Goal: Task Accomplishment & Management: Use online tool/utility

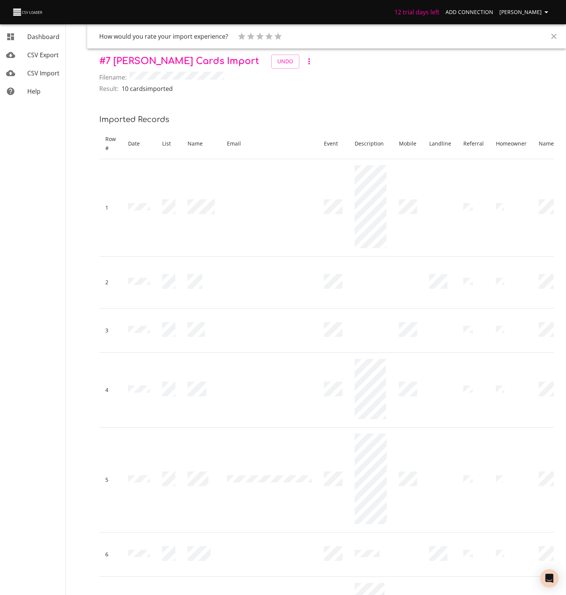
click at [47, 73] on span "CSV Import" at bounding box center [43, 73] width 32 height 8
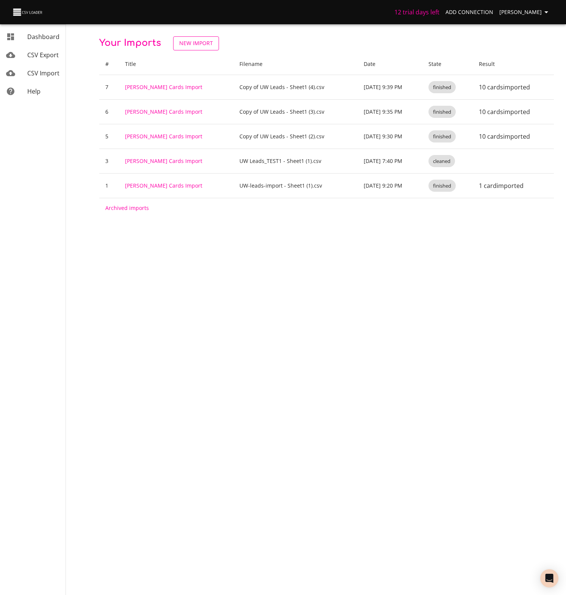
click at [201, 43] on span "New Import" at bounding box center [196, 43] width 34 height 9
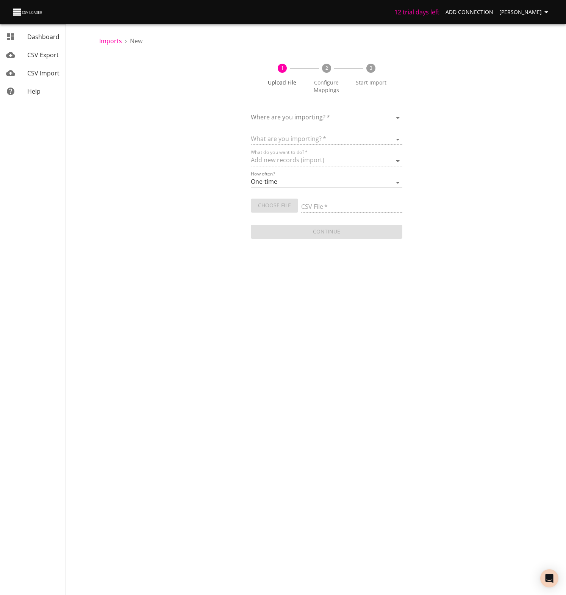
click at [299, 117] on body "12 trial days left Add Connection [PERSON_NAME] Dashboard CSV Export CSV Import…" at bounding box center [283, 297] width 566 height 595
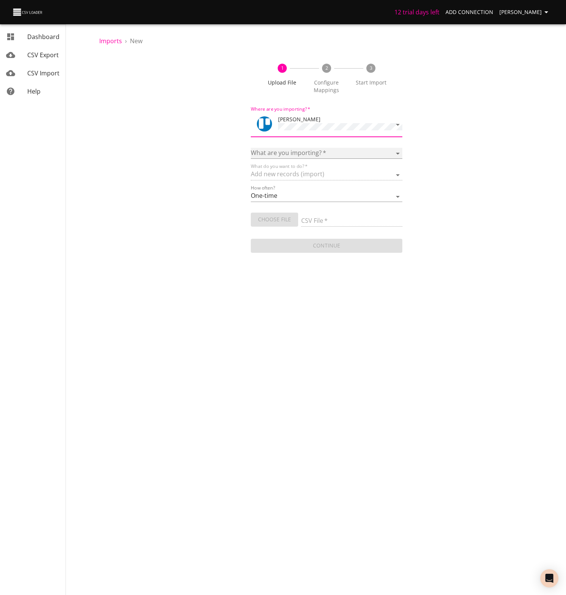
click at [393, 148] on select "Boards Cards Checkitems Checklists" at bounding box center [327, 153] width 152 height 11
select select "cards"
click at [251, 148] on select "Boards Cards Checkitems Checklists" at bounding box center [327, 153] width 152 height 11
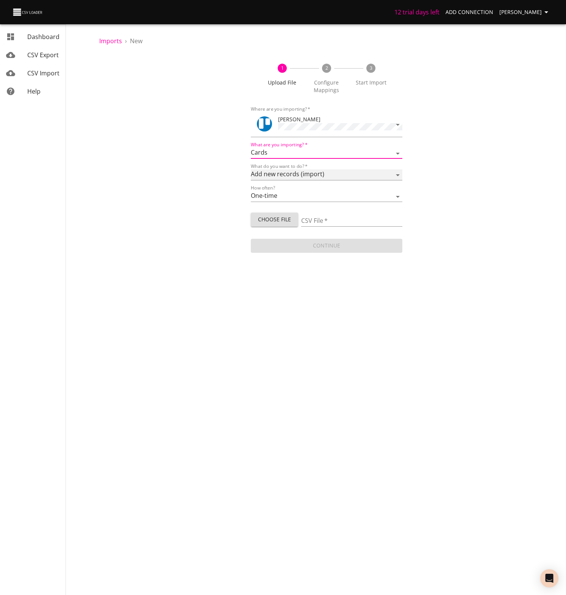
click at [281, 172] on select "Add new records (import) Update existing records (update) Add new and update ex…" at bounding box center [327, 174] width 152 height 11
click at [251, 169] on select "Add new records (import) Update existing records (update) Add new and update ex…" at bounding box center [327, 174] width 152 height 11
click at [281, 219] on span "Choose File" at bounding box center [274, 219] width 35 height 9
type input "Copy of UW Leads - Sheet1 (4).csv"
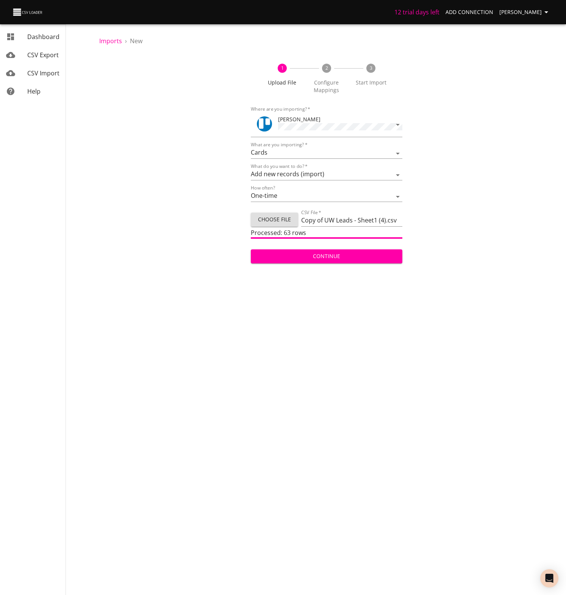
click at [295, 254] on span "Continue" at bounding box center [326, 256] width 139 height 9
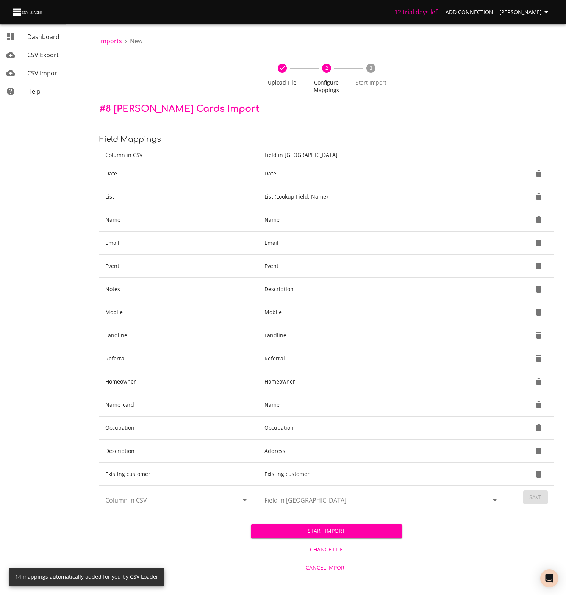
click at [323, 529] on span "Start Import" at bounding box center [326, 530] width 139 height 9
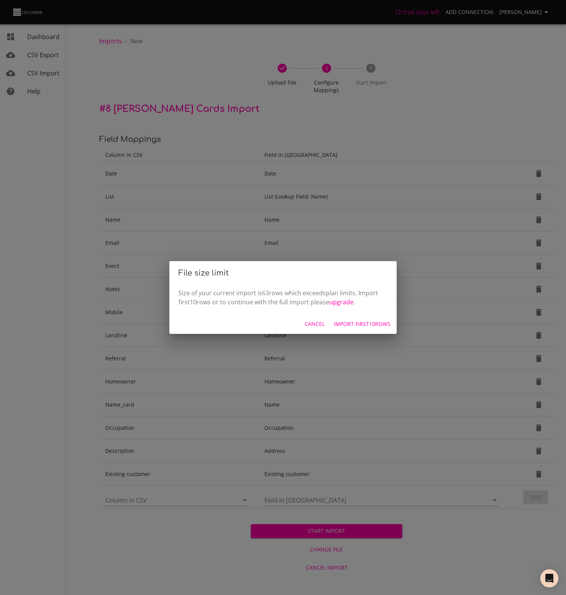
click at [359, 324] on span "Import first 10 rows" at bounding box center [362, 323] width 57 height 9
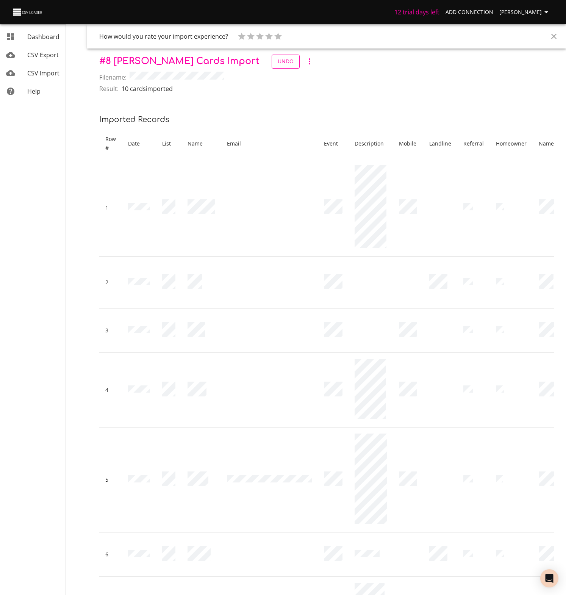
click at [278, 62] on span "Undo" at bounding box center [286, 61] width 16 height 9
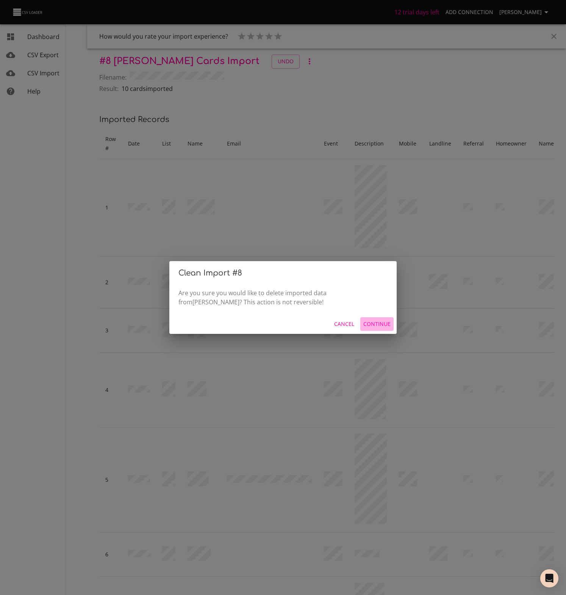
click at [381, 323] on span "Continue" at bounding box center [376, 323] width 27 height 9
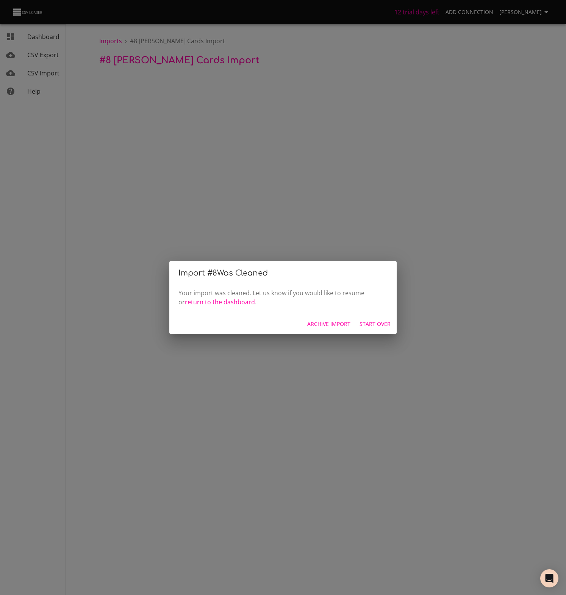
click at [381, 324] on span "Start Over" at bounding box center [375, 323] width 31 height 9
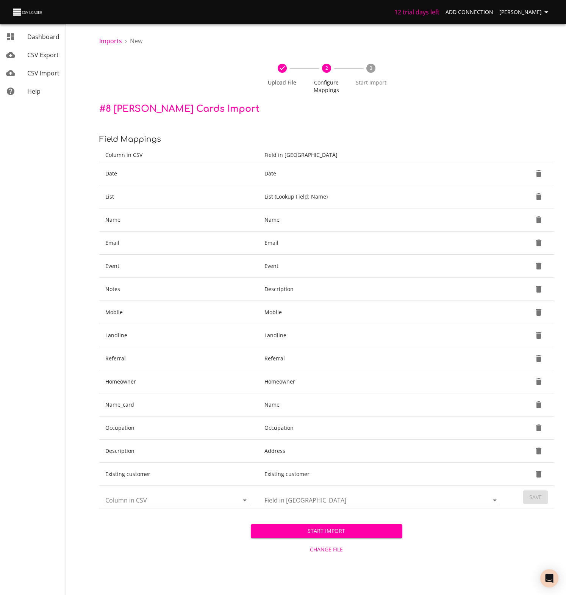
click at [38, 76] on span "CSV Import" at bounding box center [43, 73] width 32 height 8
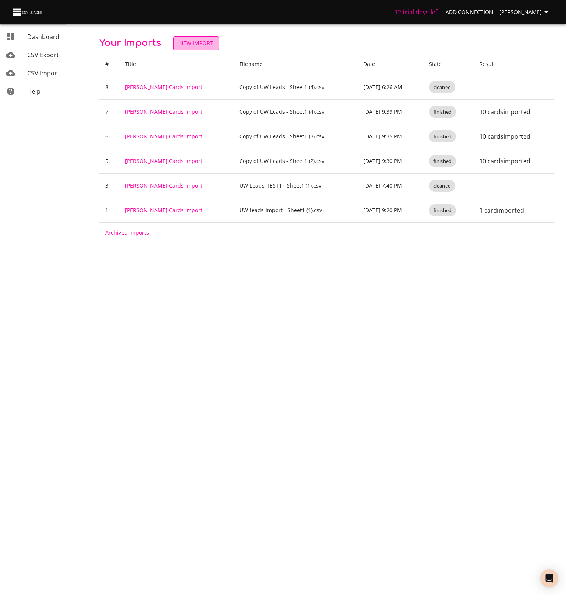
click at [208, 43] on span "New Import" at bounding box center [196, 43] width 34 height 9
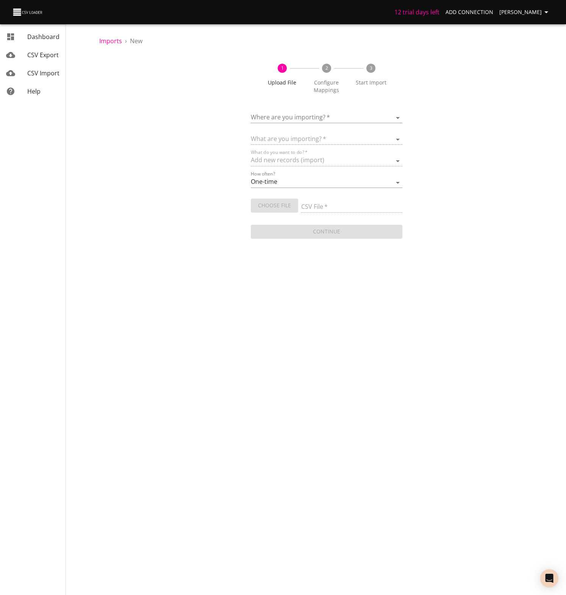
click at [274, 114] on body "12 trial days left Add Connection [PERSON_NAME] Dashboard CSV Export CSV Import…" at bounding box center [283, 297] width 566 height 595
click at [279, 114] on span "[PERSON_NAME]" at bounding box center [301, 114] width 47 height 8
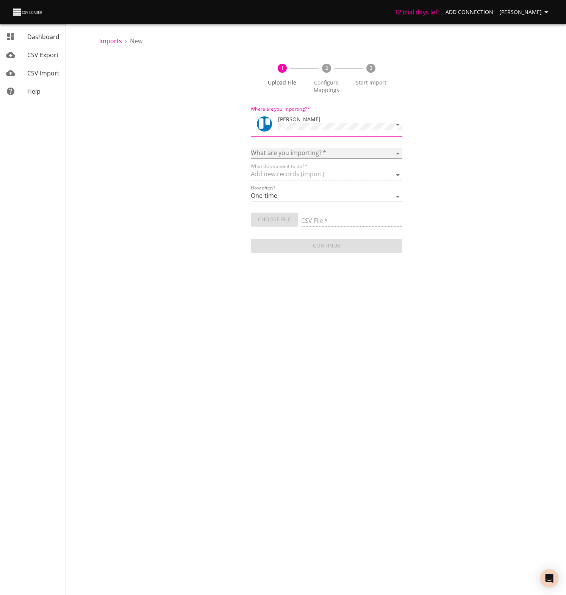
click at [276, 150] on select "Boards Cards Checkitems Checklists" at bounding box center [327, 153] width 152 height 11
select select "cards"
click at [251, 148] on select "Boards Cards Checkitems Checklists" at bounding box center [327, 153] width 152 height 11
click at [274, 219] on span "Choose File" at bounding box center [274, 219] width 35 height 9
type input "Copy of UW Leads - Sheet1 (5).csv"
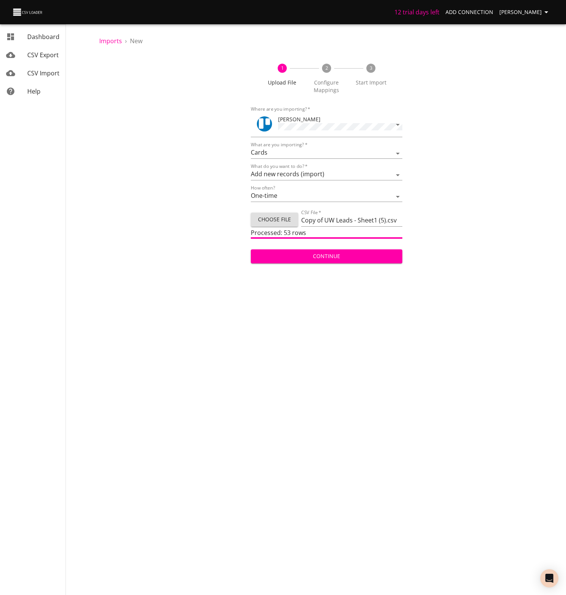
click at [334, 255] on span "Continue" at bounding box center [326, 256] width 139 height 9
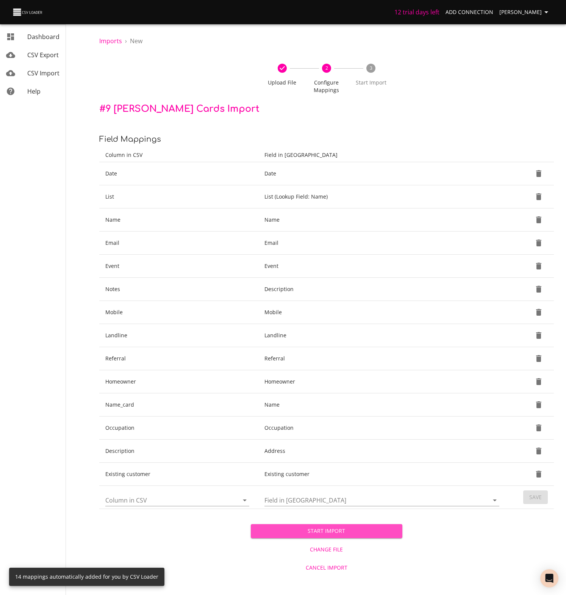
click at [328, 529] on span "Start Import" at bounding box center [326, 530] width 139 height 9
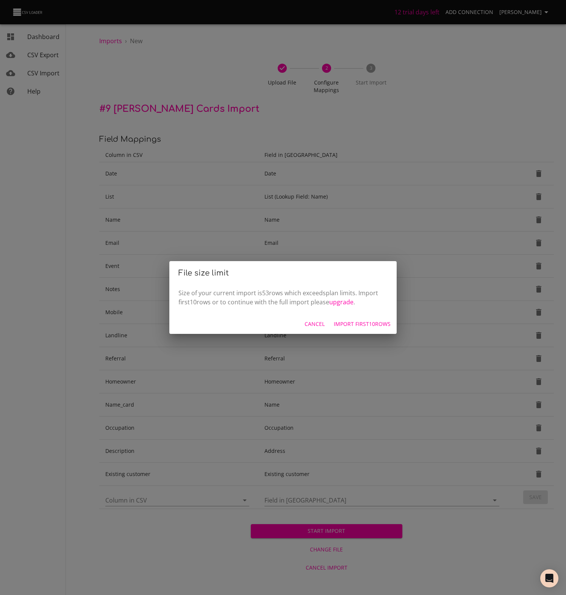
click at [369, 323] on span "Import first 10 rows" at bounding box center [362, 323] width 57 height 9
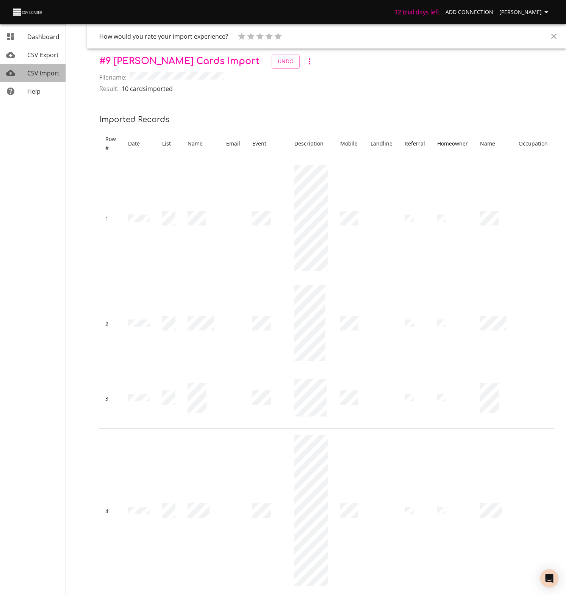
click at [41, 73] on span "CSV Import" at bounding box center [43, 73] width 32 height 8
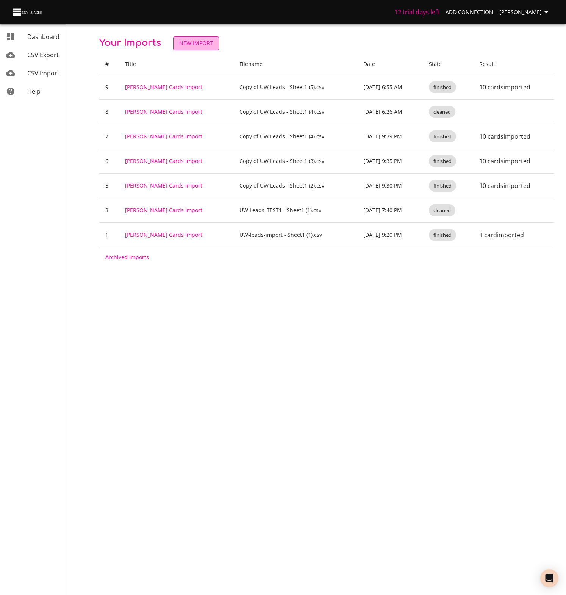
click at [196, 42] on span "New Import" at bounding box center [196, 43] width 34 height 9
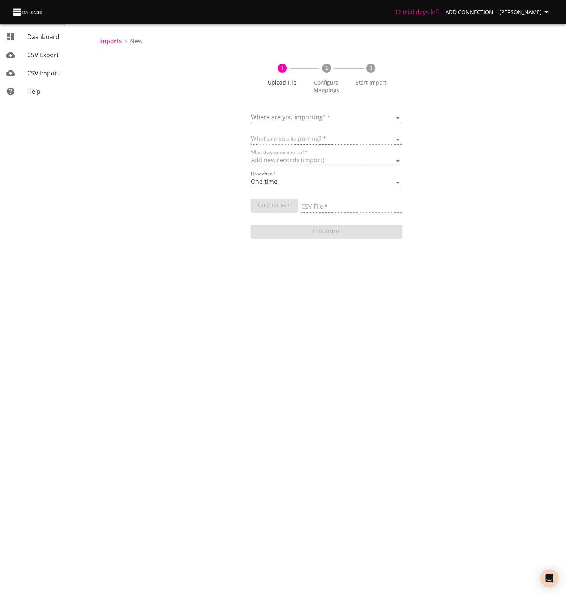
click at [302, 117] on body "12 trial days left Add Connection [PERSON_NAME] Dashboard CSV Export CSV Import…" at bounding box center [283, 297] width 566 height 595
click at [287, 116] on span "[PERSON_NAME]" at bounding box center [301, 114] width 47 height 8
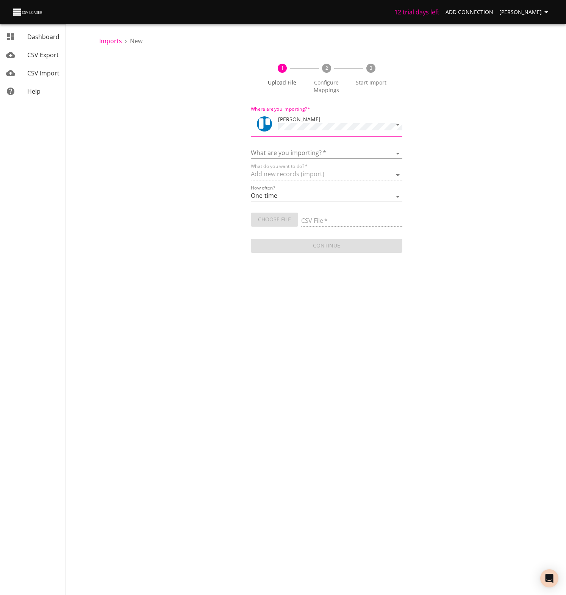
click at [285, 146] on div "What are you importing?   * Boards Cards Checkitems Checklists" at bounding box center [327, 150] width 152 height 17
click at [277, 152] on select "Boards Cards Checkitems Checklists" at bounding box center [327, 153] width 152 height 11
select select "cards"
click at [251, 148] on select "Boards Cards Checkitems Checklists" at bounding box center [327, 153] width 152 height 11
click at [271, 219] on span "Choose File" at bounding box center [274, 219] width 35 height 9
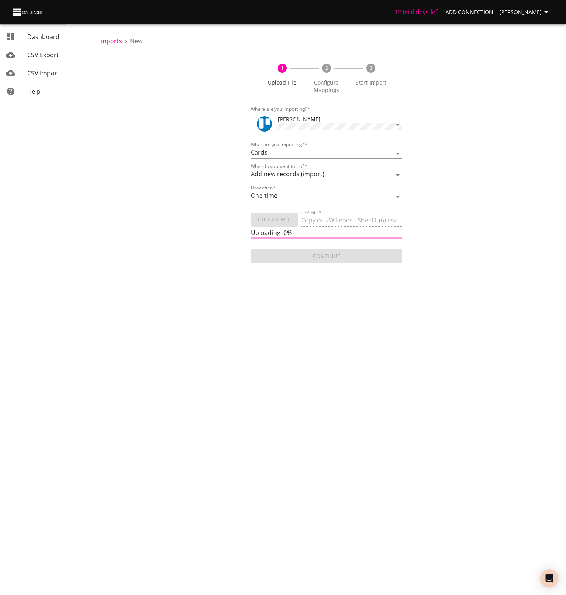
type input "Copy of UW Leads - Sheet1 (6).csv"
click at [322, 255] on span "Continue" at bounding box center [326, 256] width 139 height 9
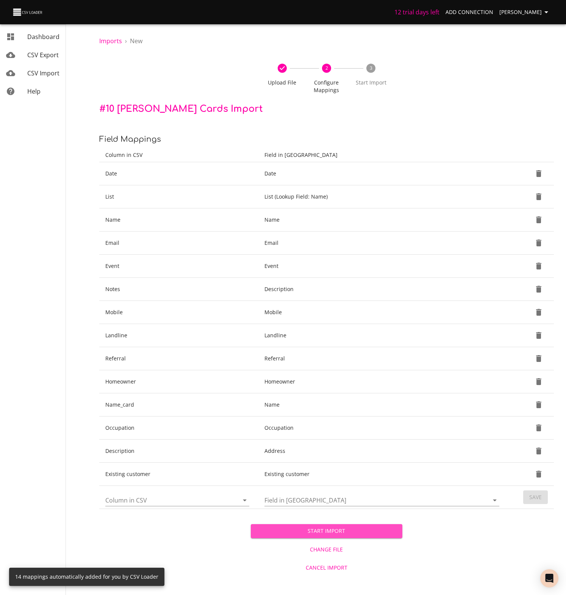
click at [329, 529] on span "Start Import" at bounding box center [326, 530] width 139 height 9
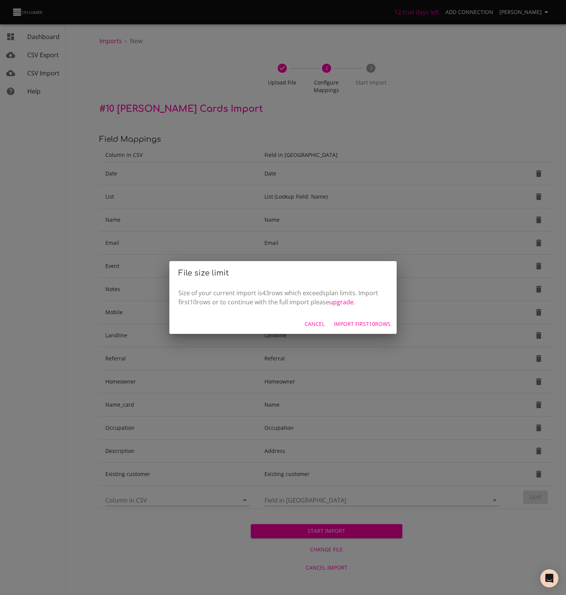
click at [365, 323] on span "Import first 10 rows" at bounding box center [362, 323] width 57 height 9
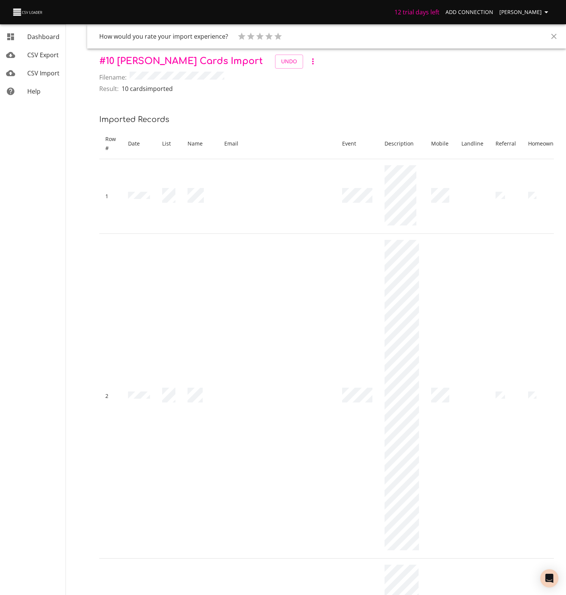
click at [39, 76] on span "CSV Import" at bounding box center [43, 73] width 32 height 8
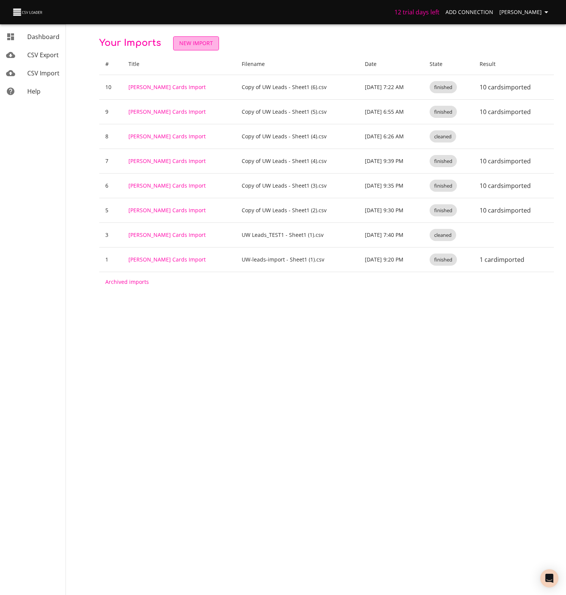
click at [200, 44] on span "New Import" at bounding box center [196, 43] width 34 height 9
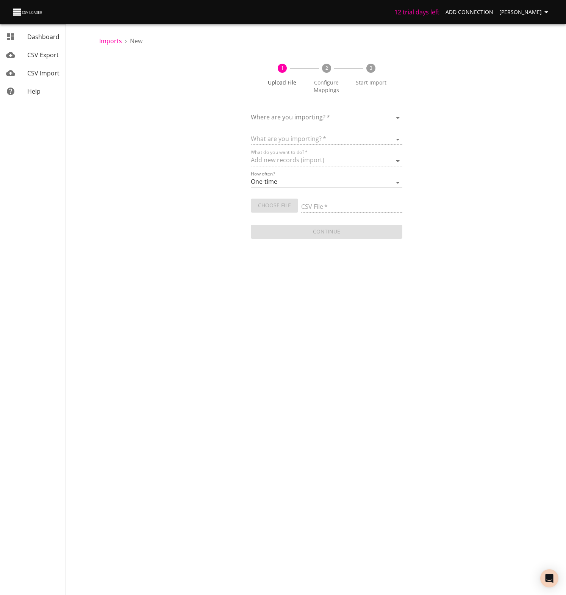
click at [286, 117] on body "12 trial days left Add Connection [PERSON_NAME] Dashboard CSV Export CSV Import…" at bounding box center [283, 297] width 566 height 595
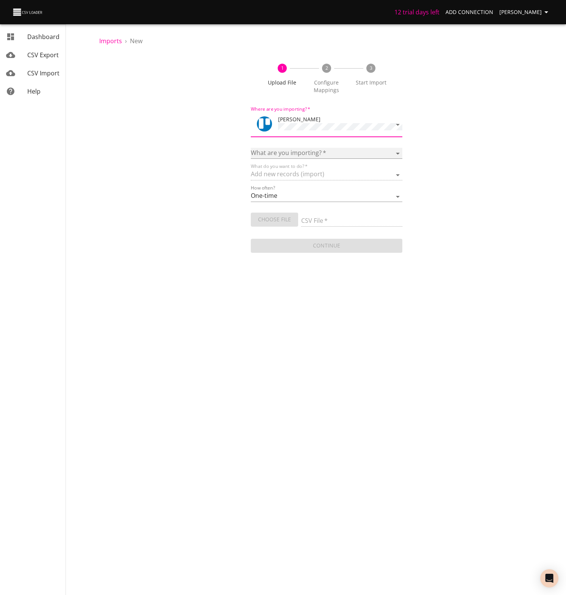
click at [285, 149] on select "Boards Cards Checkitems Checklists" at bounding box center [327, 153] width 152 height 11
select select "cards"
click at [251, 148] on select "Boards Cards Checkitems Checklists" at bounding box center [327, 153] width 152 height 11
click at [275, 217] on span "Choose File" at bounding box center [274, 219] width 35 height 9
type input "Copy of UW Leads - Sheet1 (7).csv"
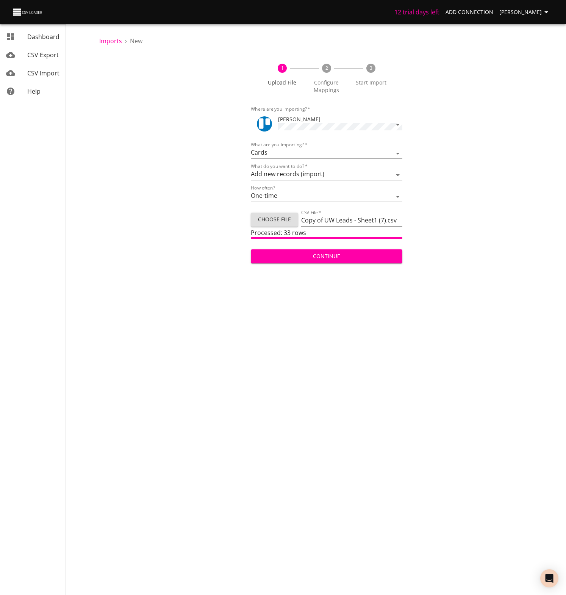
click at [324, 255] on span "Continue" at bounding box center [326, 256] width 139 height 9
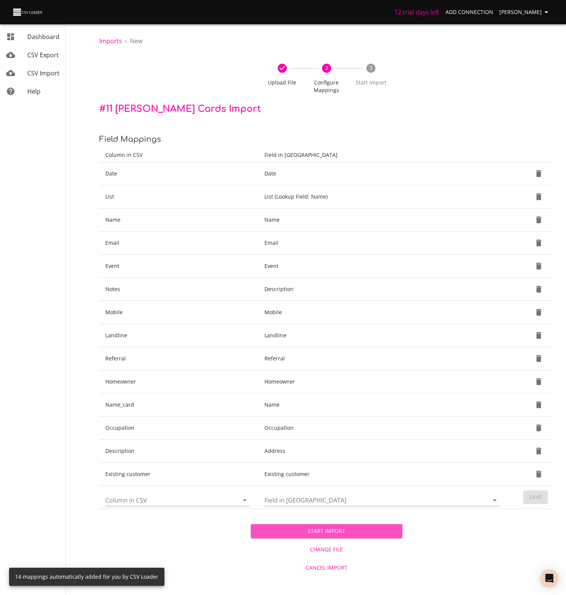
click at [326, 529] on span "Start Import" at bounding box center [326, 530] width 139 height 9
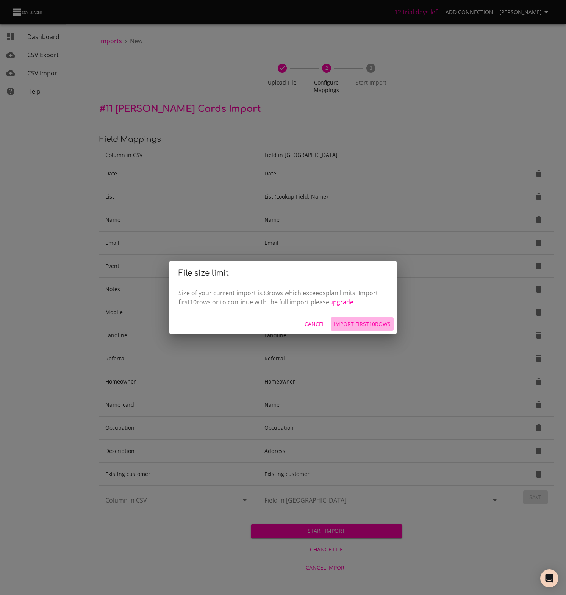
click at [371, 322] on span "Import first 10 rows" at bounding box center [362, 323] width 57 height 9
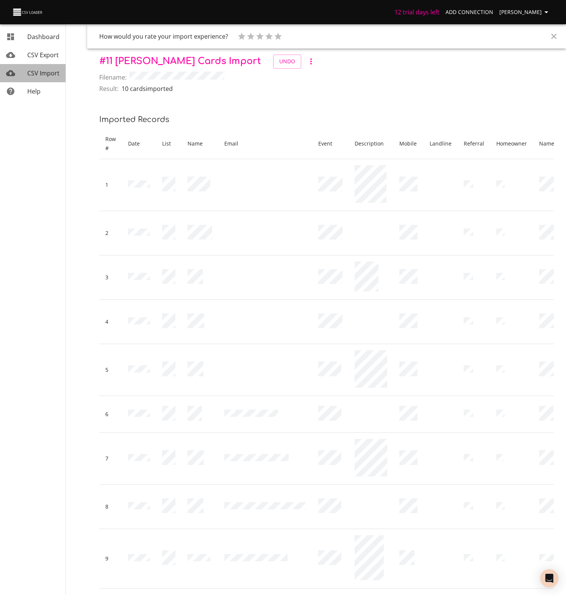
click at [50, 73] on span "CSV Import" at bounding box center [43, 73] width 32 height 8
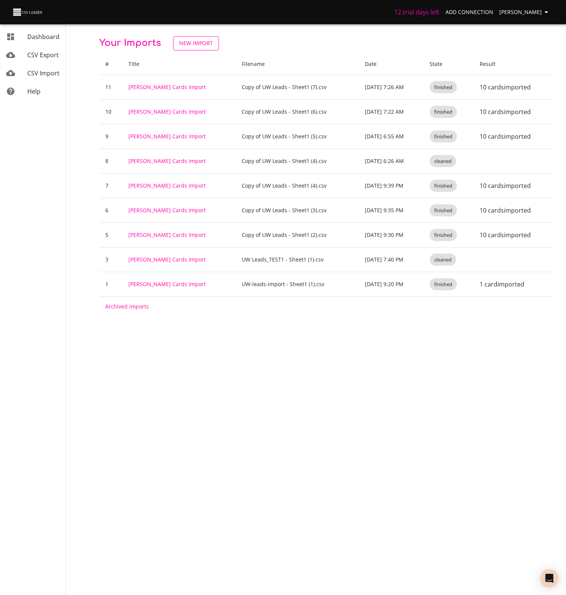
click at [194, 42] on span "New Import" at bounding box center [196, 43] width 34 height 9
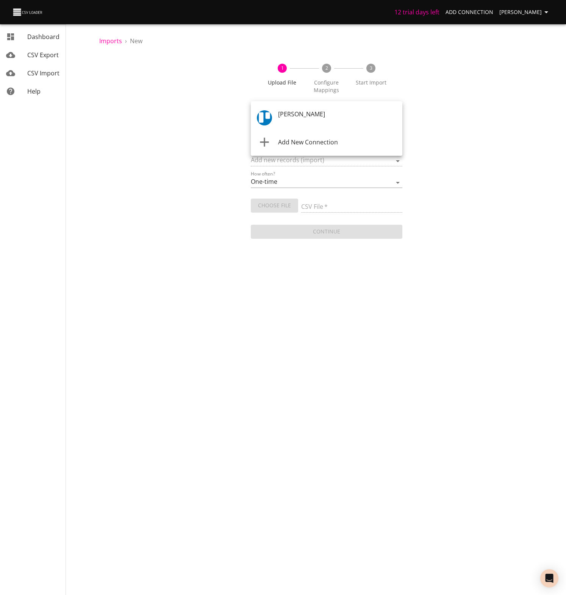
click at [287, 118] on body "12 trial days left Add Connection [PERSON_NAME] Dashboard CSV Export CSV Import…" at bounding box center [283, 297] width 566 height 595
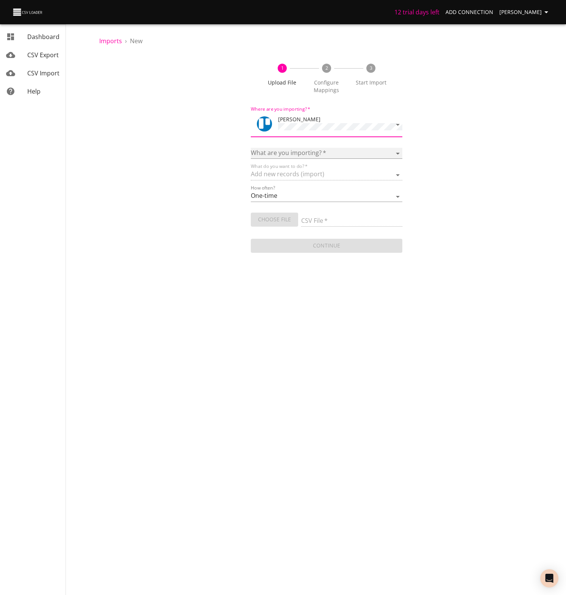
click at [277, 148] on select "Boards Cards Checkitems Checklists" at bounding box center [327, 153] width 152 height 11
select select "cards"
click at [251, 148] on select "Boards Cards Checkitems Checklists" at bounding box center [327, 153] width 152 height 11
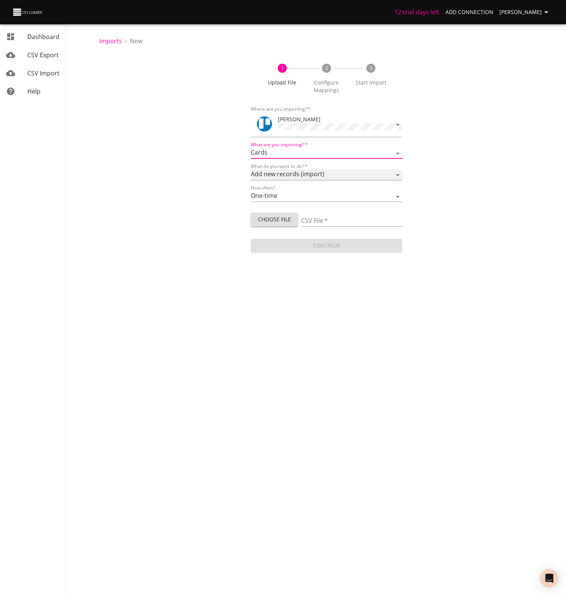
click at [274, 171] on select "Add new records (import) Update existing records (update) Add new and update ex…" at bounding box center [327, 174] width 152 height 11
click at [251, 169] on select "Add new records (import) Update existing records (update) Add new and update ex…" at bounding box center [327, 174] width 152 height 11
click at [273, 218] on span "Choose File" at bounding box center [274, 219] width 35 height 9
type input "Copy of UW Leads - Sheet1 (8).csv"
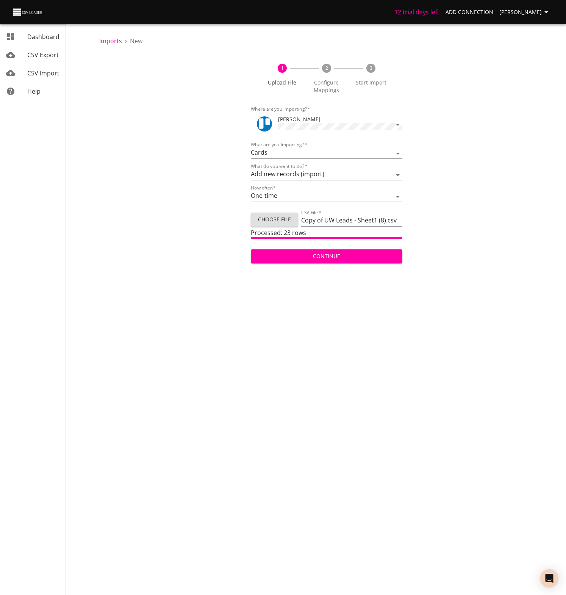
click at [331, 254] on span "Continue" at bounding box center [326, 256] width 139 height 9
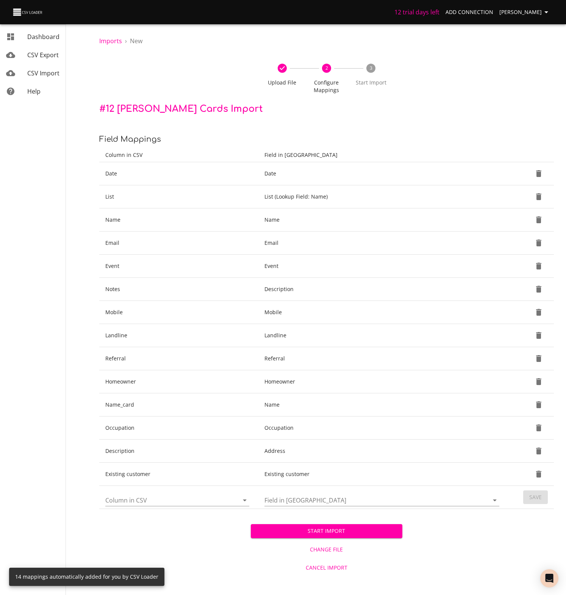
click at [335, 529] on span "Start Import" at bounding box center [326, 530] width 139 height 9
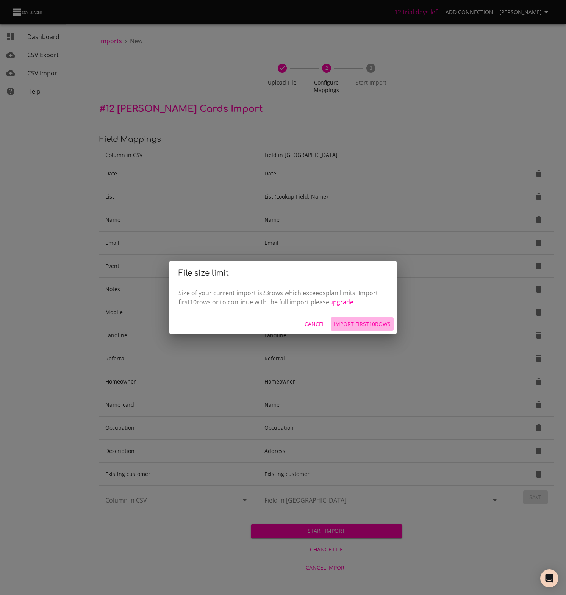
click at [352, 322] on span "Import first 10 rows" at bounding box center [362, 323] width 57 height 9
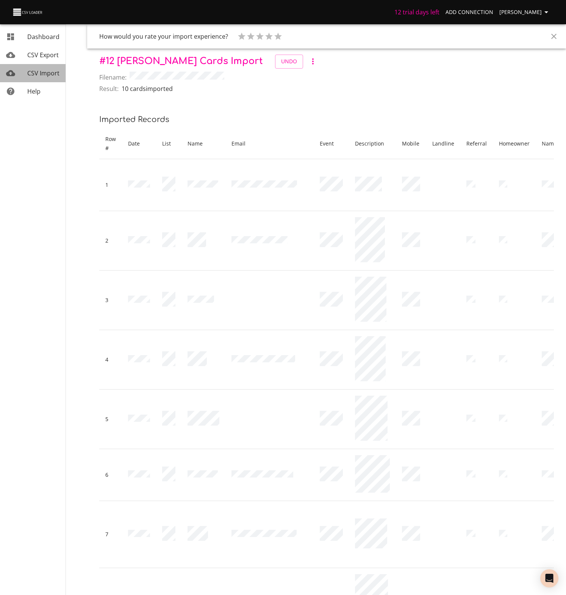
click at [39, 70] on span "CSV Import" at bounding box center [43, 73] width 32 height 8
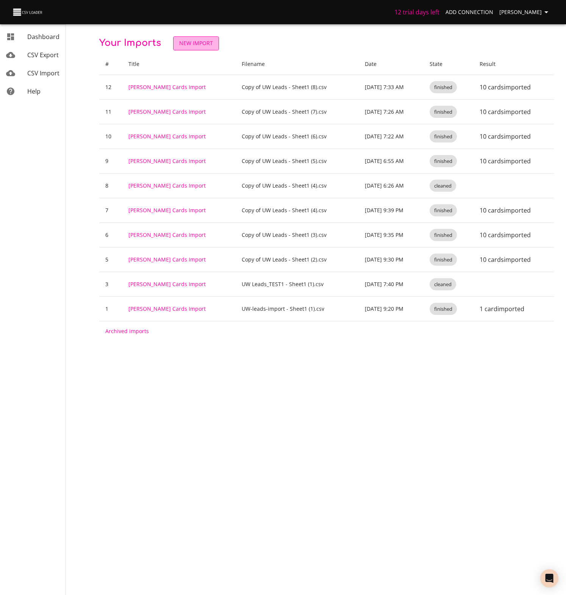
click at [189, 41] on span "New Import" at bounding box center [196, 43] width 34 height 9
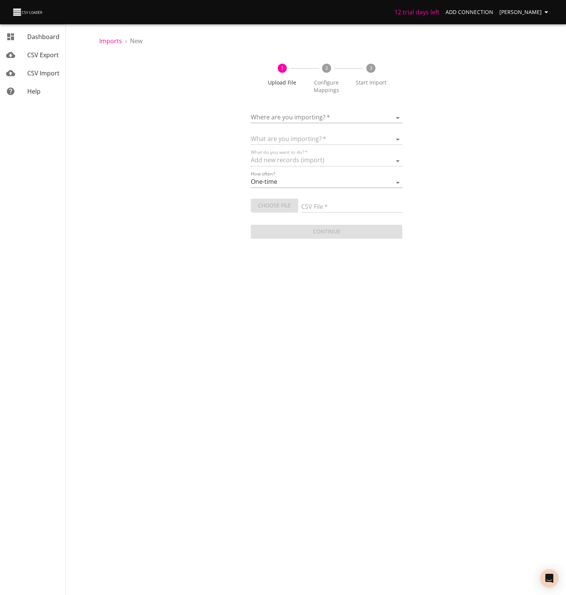
click at [288, 116] on body "12 trial days left Add Connection [PERSON_NAME] Dashboard CSV Export CSV Import…" at bounding box center [283, 297] width 566 height 595
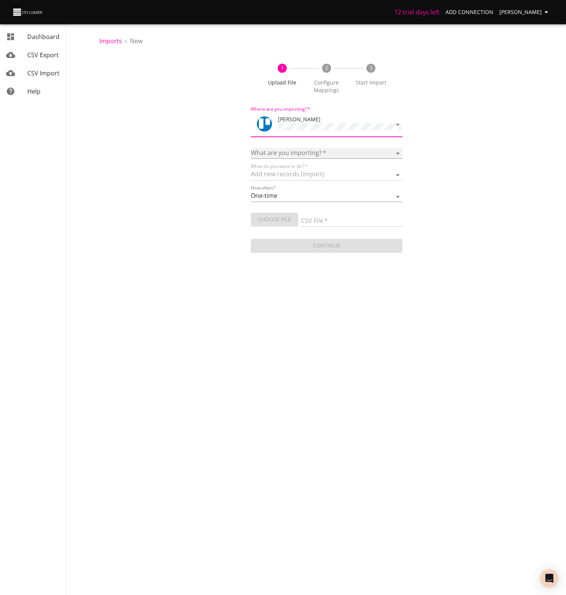
click at [280, 149] on select "Boards Cards Checkitems Checklists" at bounding box center [327, 153] width 152 height 11
select select "cards"
click at [251, 148] on select "Boards Cards Checkitems Checklists" at bounding box center [327, 153] width 152 height 11
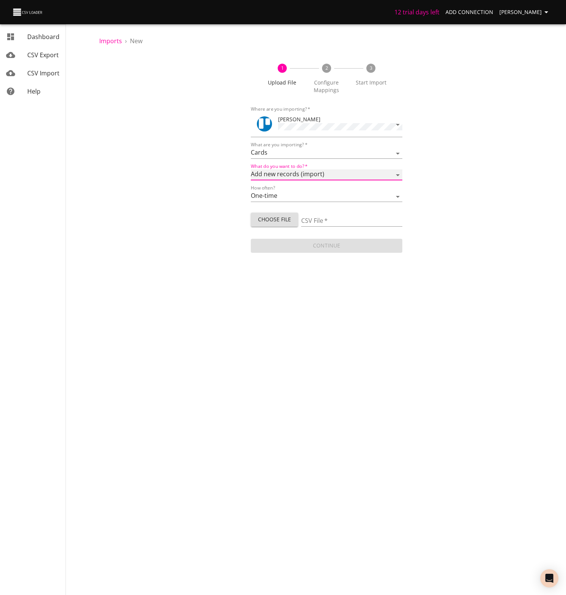
click at [272, 169] on select "Add new records (import) Update existing records (update) Add new and update ex…" at bounding box center [327, 174] width 152 height 11
click at [251, 169] on select "Add new records (import) Update existing records (update) Add new and update ex…" at bounding box center [327, 174] width 152 height 11
click at [277, 219] on span "Choose File" at bounding box center [274, 219] width 35 height 9
type input "Copy of UW Leads - Sheet1 (9).csv"
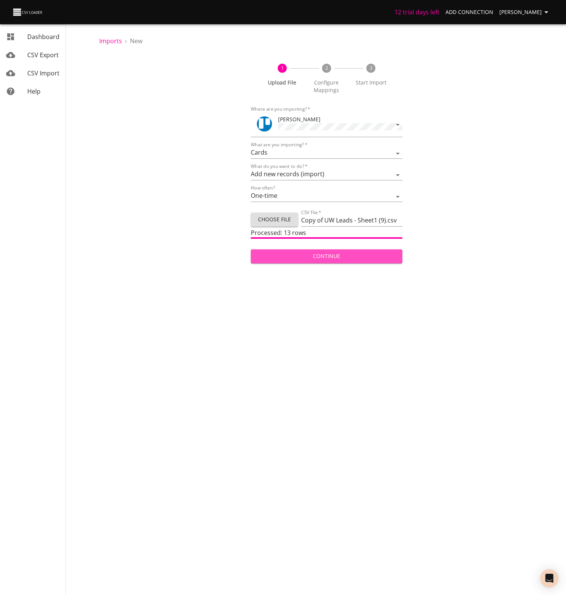
click at [319, 255] on span "Continue" at bounding box center [326, 256] width 139 height 9
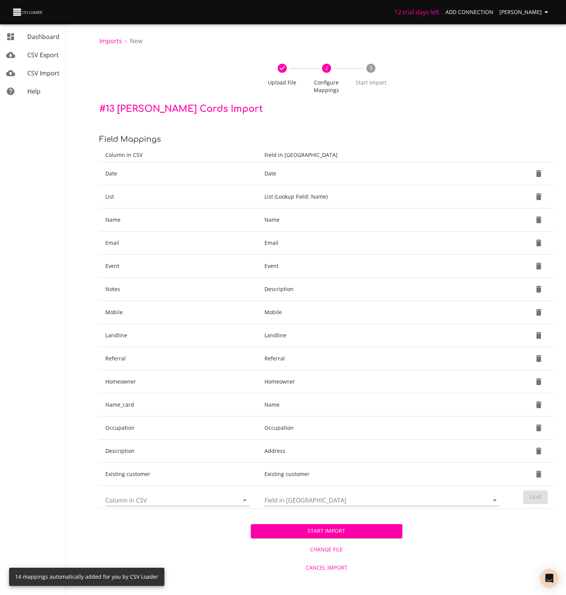
click at [353, 529] on span "Start Import" at bounding box center [326, 530] width 139 height 9
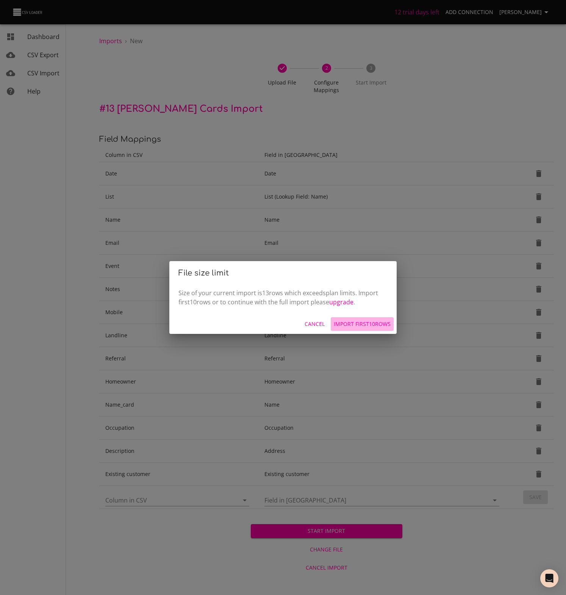
click at [363, 322] on span "Import first 10 rows" at bounding box center [362, 323] width 57 height 9
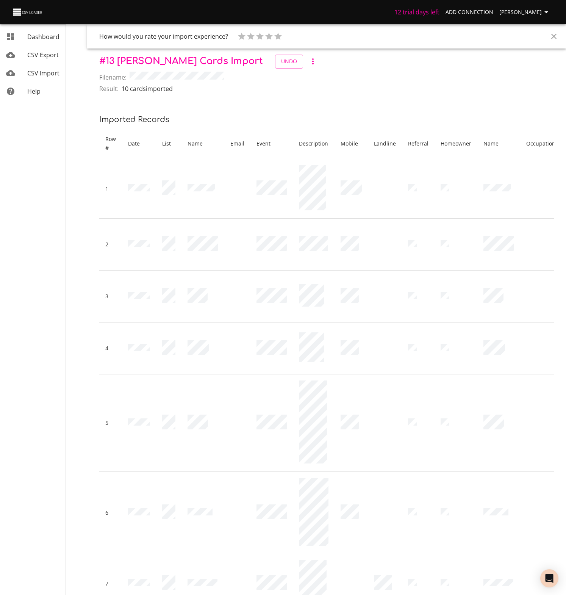
click at [44, 74] on span "CSV Import" at bounding box center [43, 73] width 32 height 8
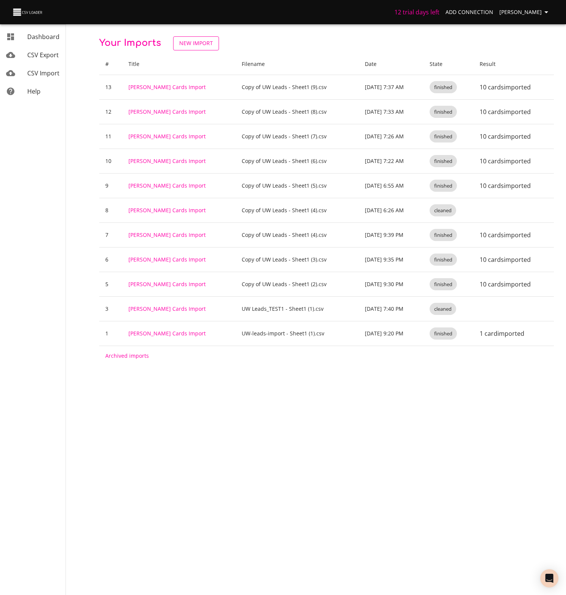
click at [201, 41] on span "New Import" at bounding box center [196, 43] width 34 height 9
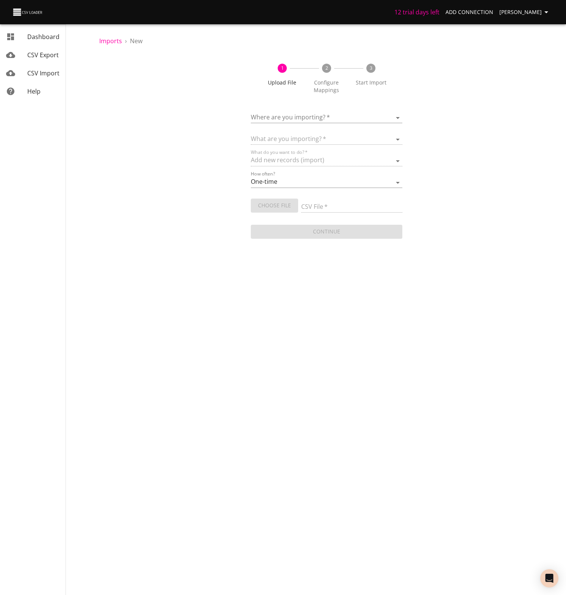
click at [275, 113] on body "12 trial days left Add Connection [PERSON_NAME] Dashboard CSV Export CSV Import…" at bounding box center [283, 297] width 566 height 595
click at [280, 116] on span "[PERSON_NAME]" at bounding box center [301, 114] width 47 height 8
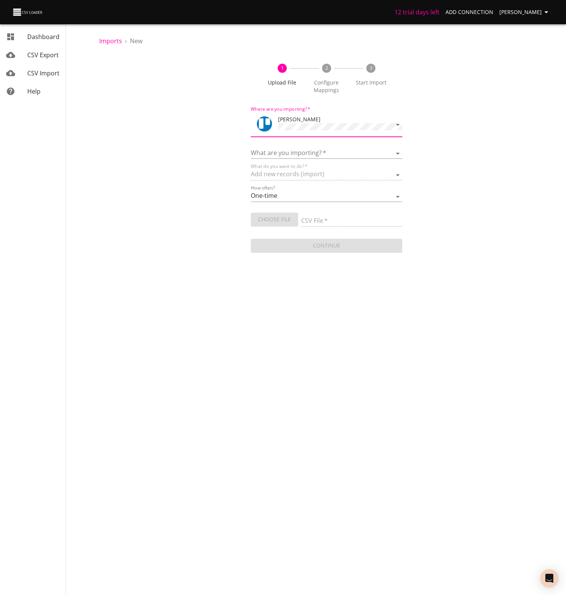
click at [271, 144] on div "What are you importing?   * Boards Cards Checkitems Checklists" at bounding box center [327, 150] width 152 height 17
click at [272, 148] on select "Boards Cards Checkitems Checklists" at bounding box center [327, 153] width 152 height 11
select select "cards"
click at [251, 148] on select "Boards Cards Checkitems Checklists" at bounding box center [327, 153] width 152 height 11
click at [272, 219] on span "Choose File" at bounding box center [274, 219] width 35 height 9
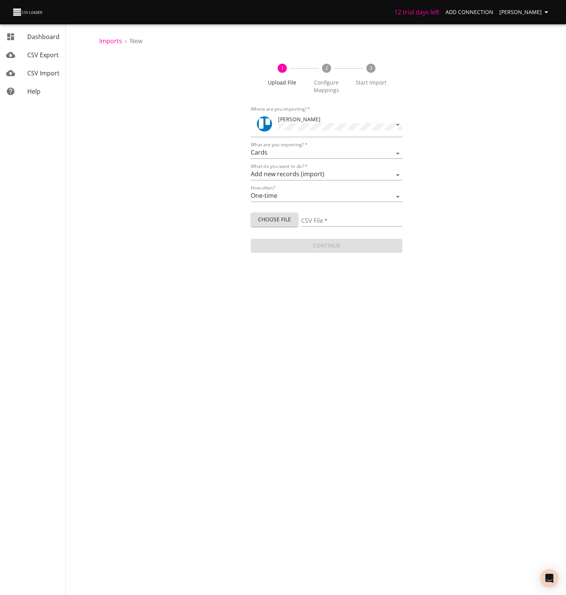
type input "Copy of UW Leads - Sheet1 (10).csv"
click at [528, 164] on div "1 Upload File 2 Configure Mappings 3 Start Import Where are you importing?   * …" at bounding box center [326, 160] width 455 height 210
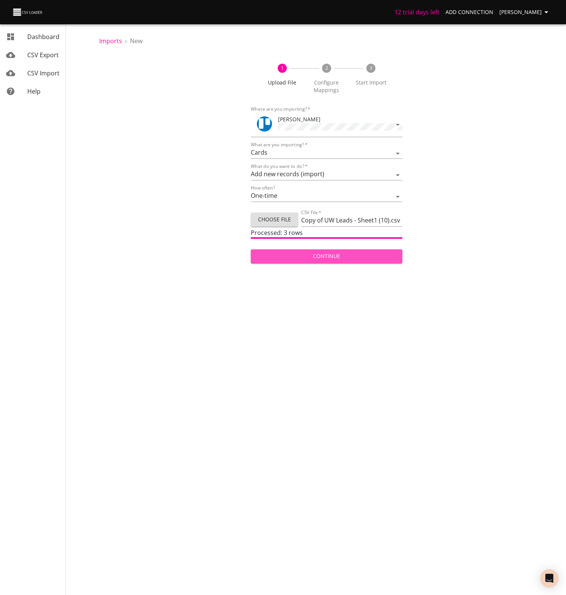
click at [324, 255] on span "Continue" at bounding box center [326, 256] width 139 height 9
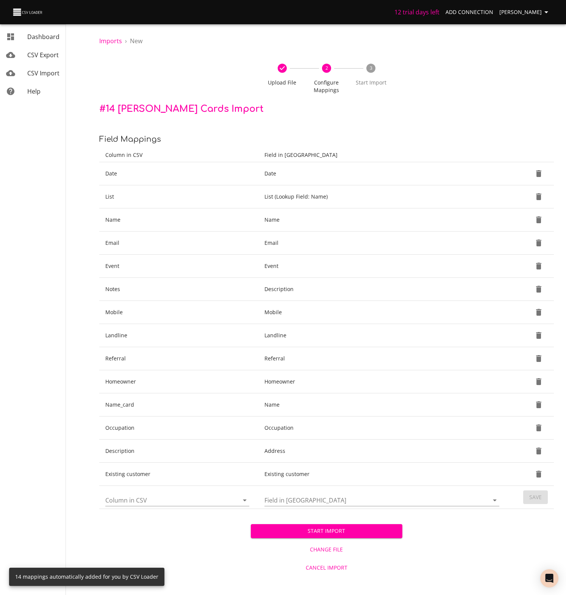
click at [325, 531] on span "Start Import" at bounding box center [326, 530] width 139 height 9
